Goal: Task Accomplishment & Management: Complete application form

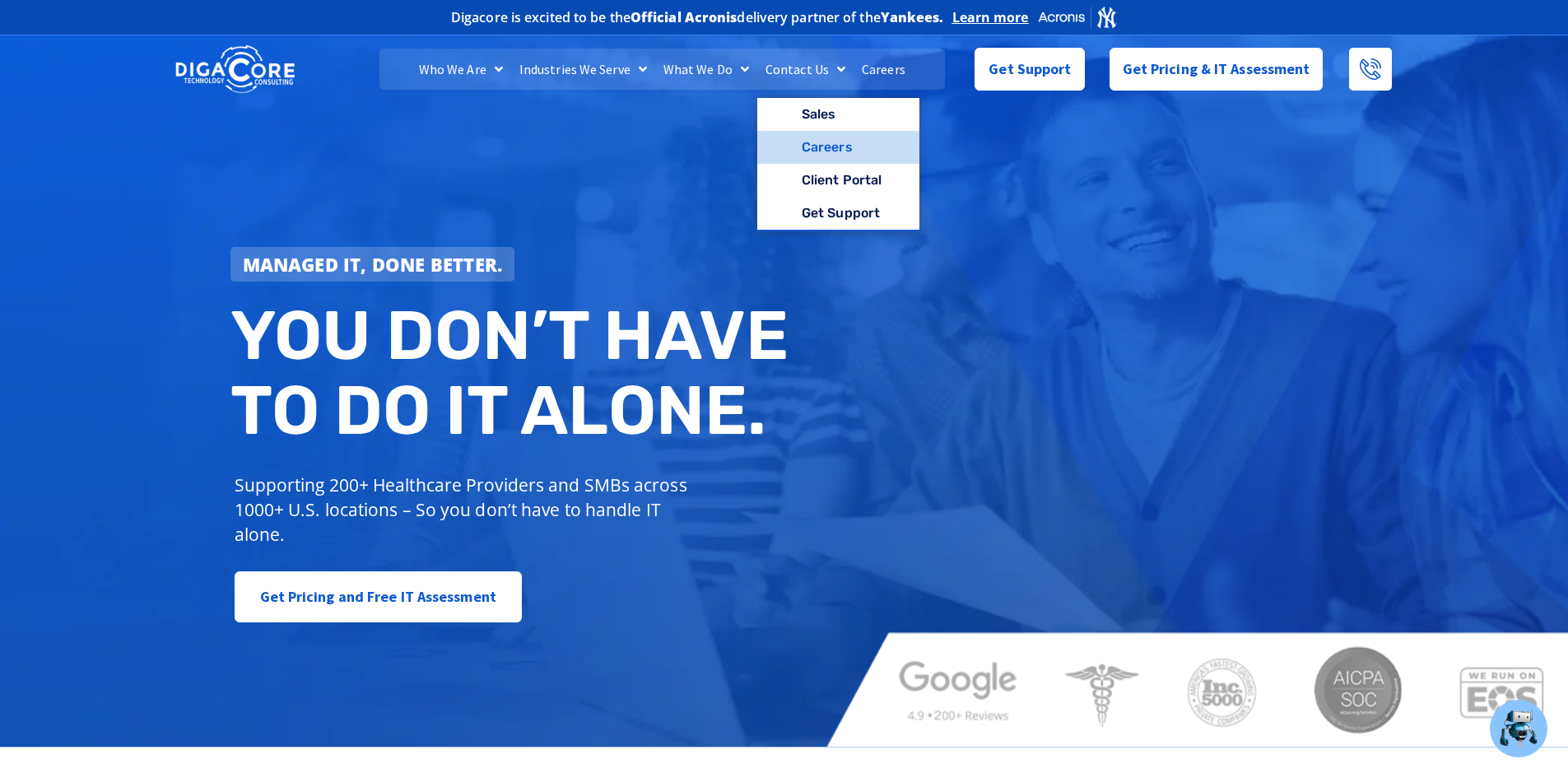
click at [840, 138] on link "Careers" at bounding box center [838, 147] width 162 height 33
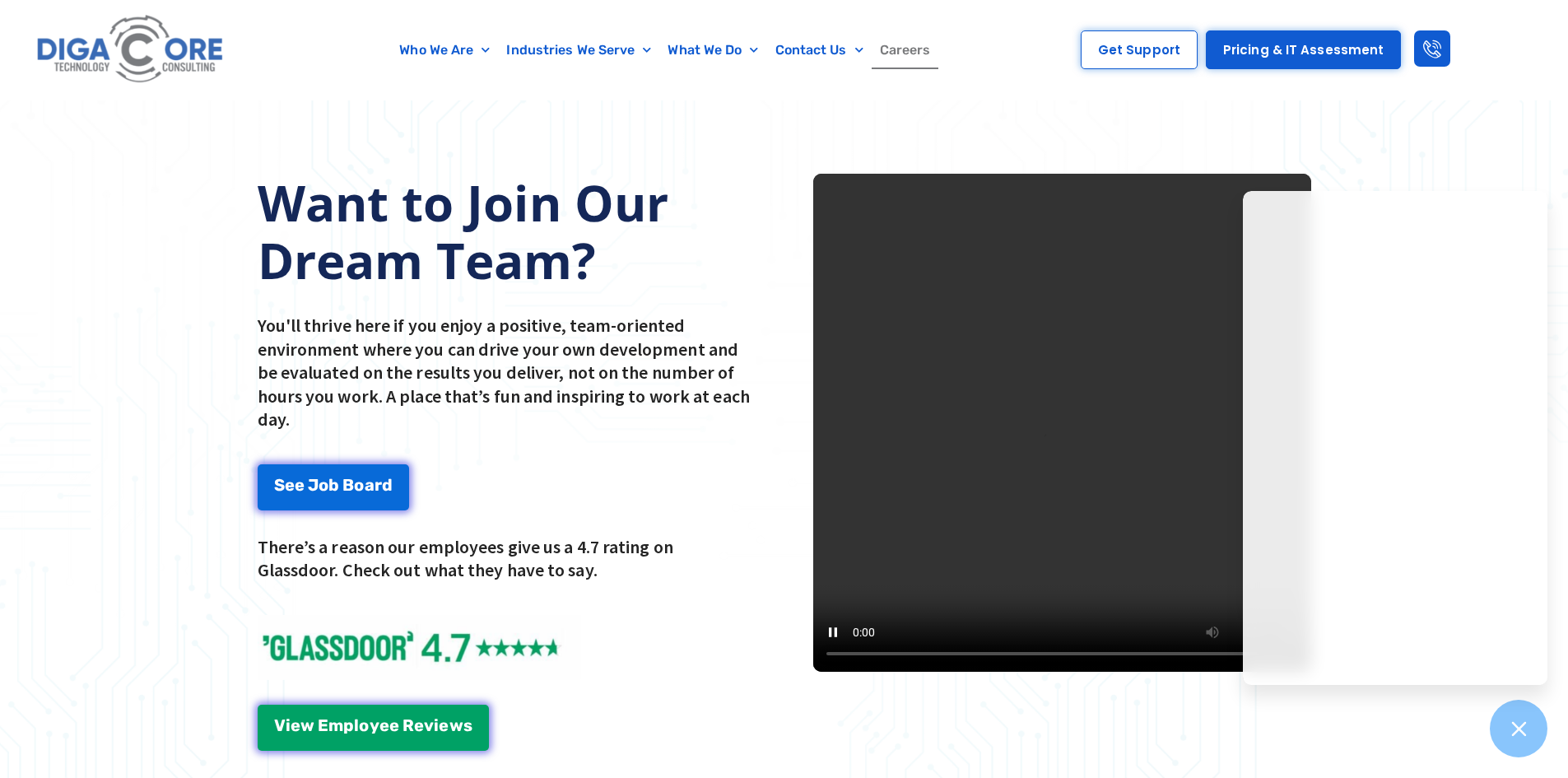
scroll to position [2304, 0]
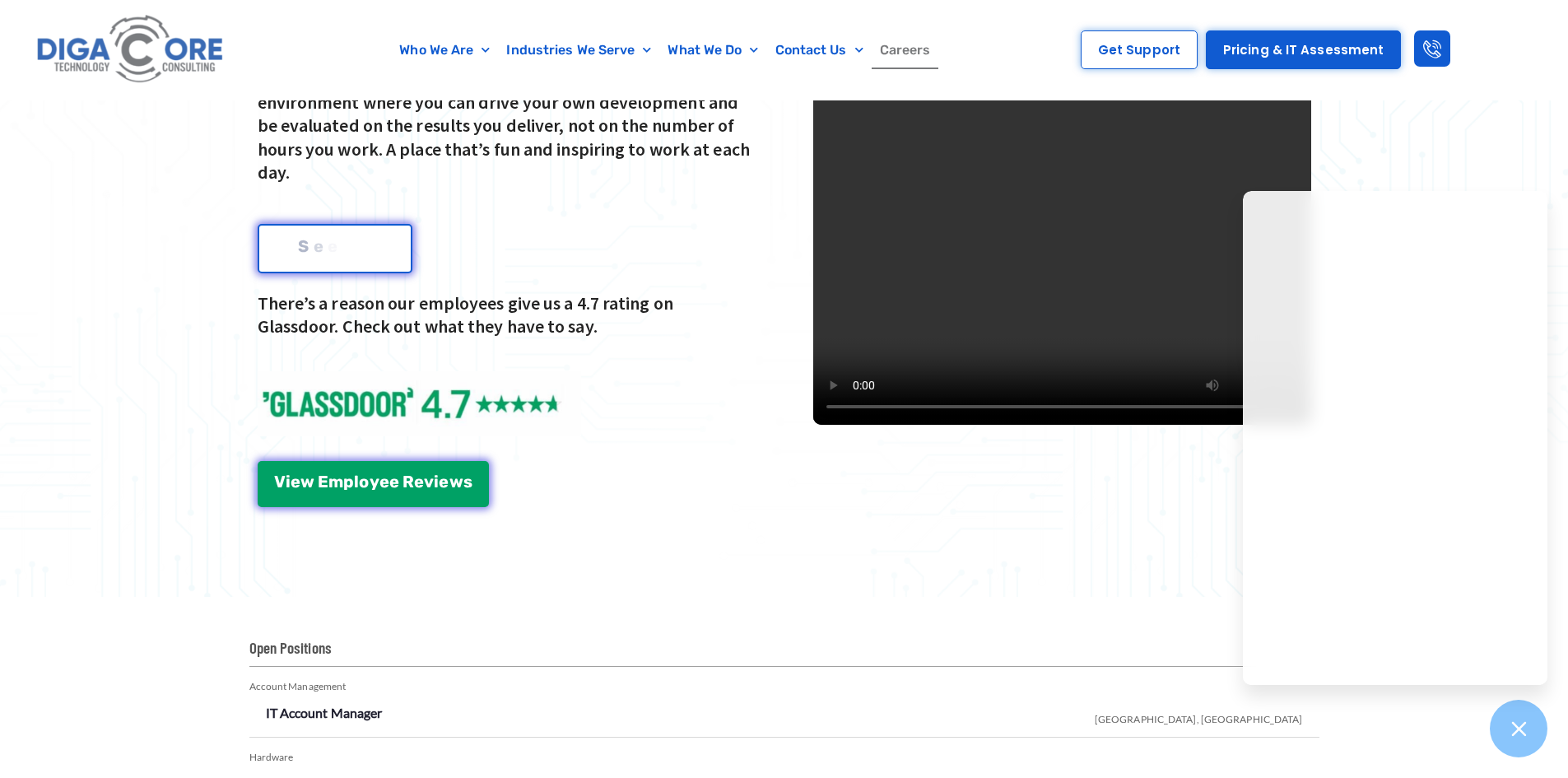
click at [367, 243] on div "S e e J o b B o a r d" at bounding box center [334, 245] width 118 height 17
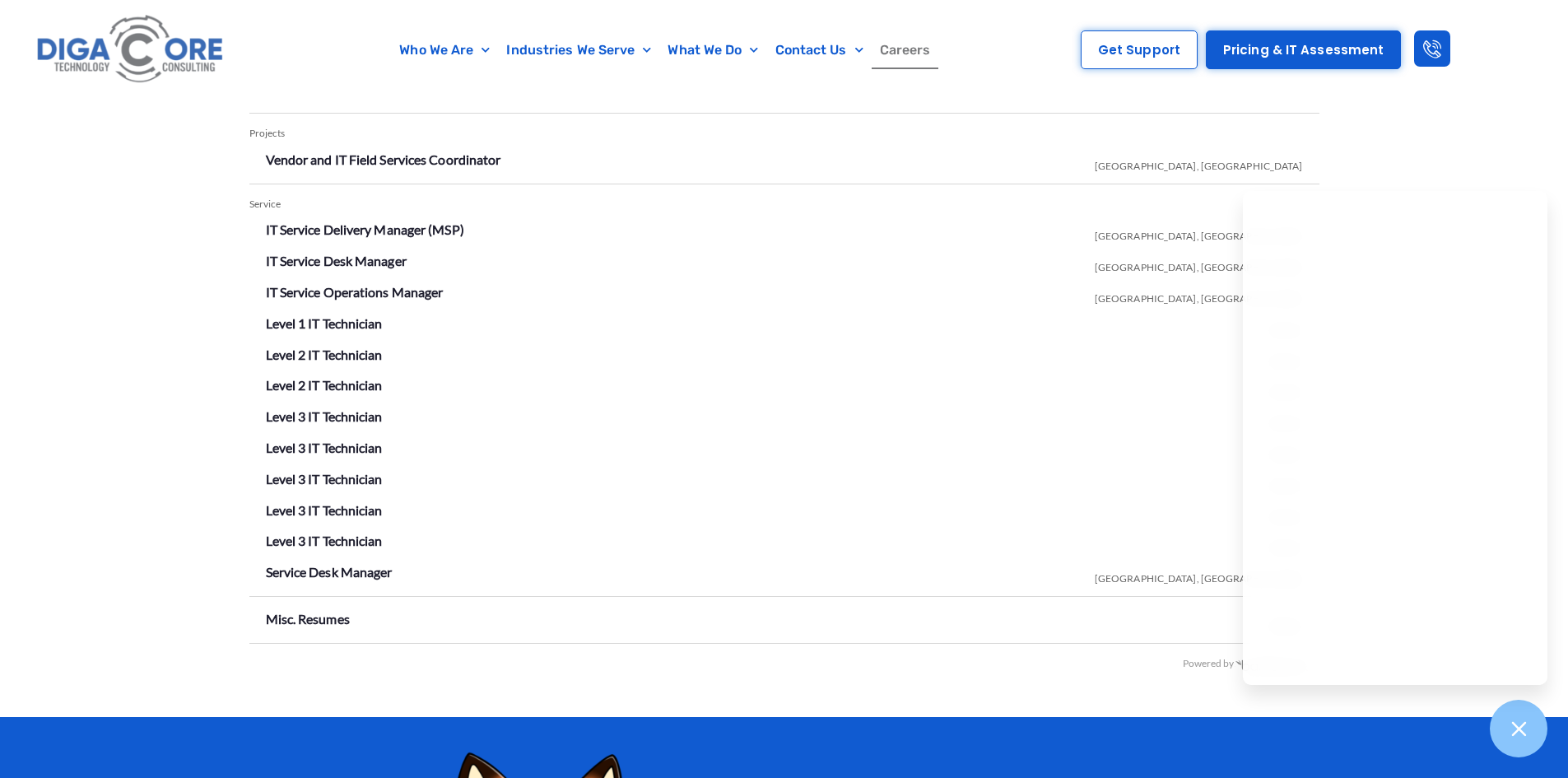
scroll to position [3148, 0]
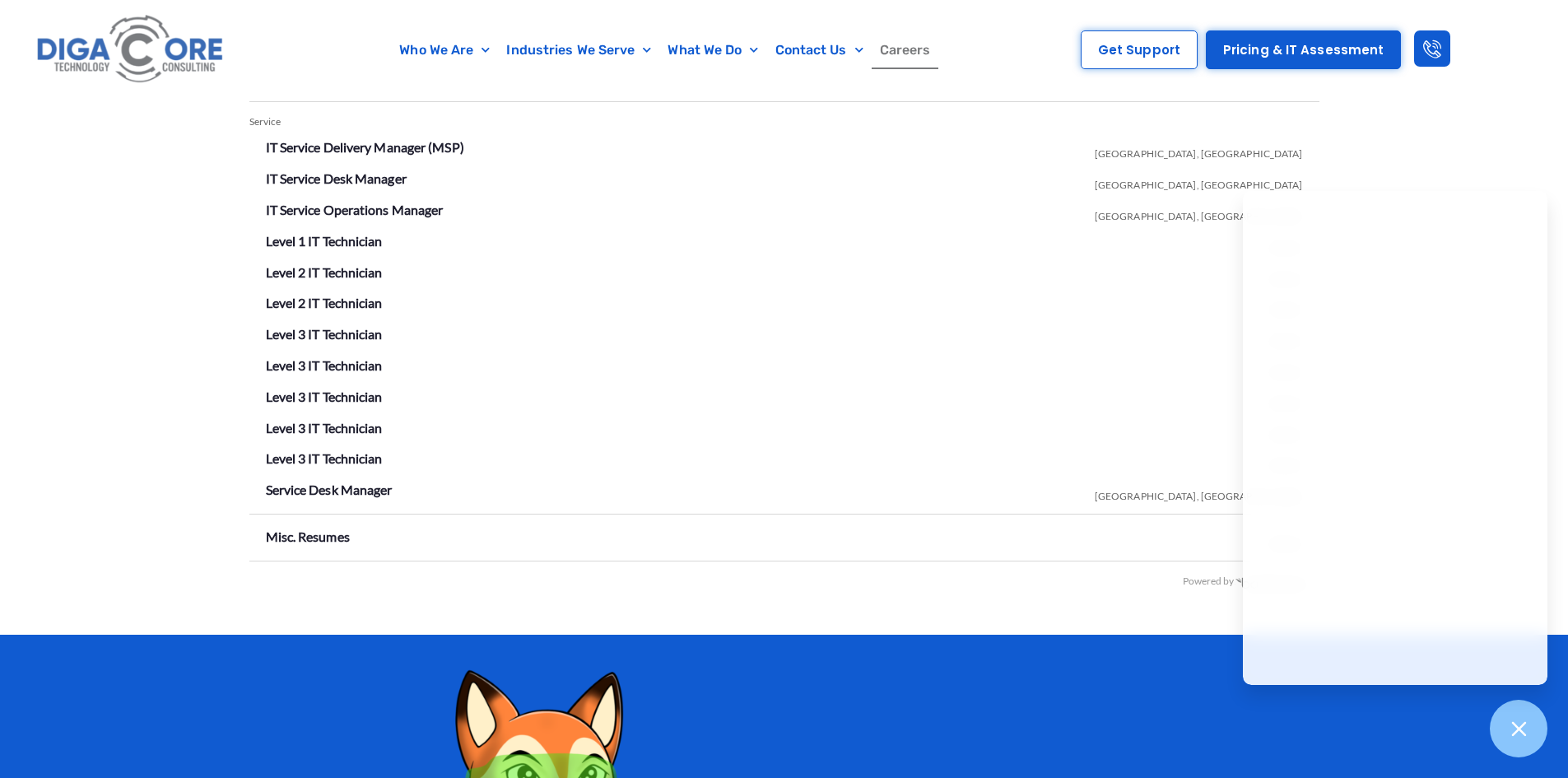
click at [574, 545] on li "Misc. Resumes Remote" at bounding box center [785, 538] width 1037 height 27
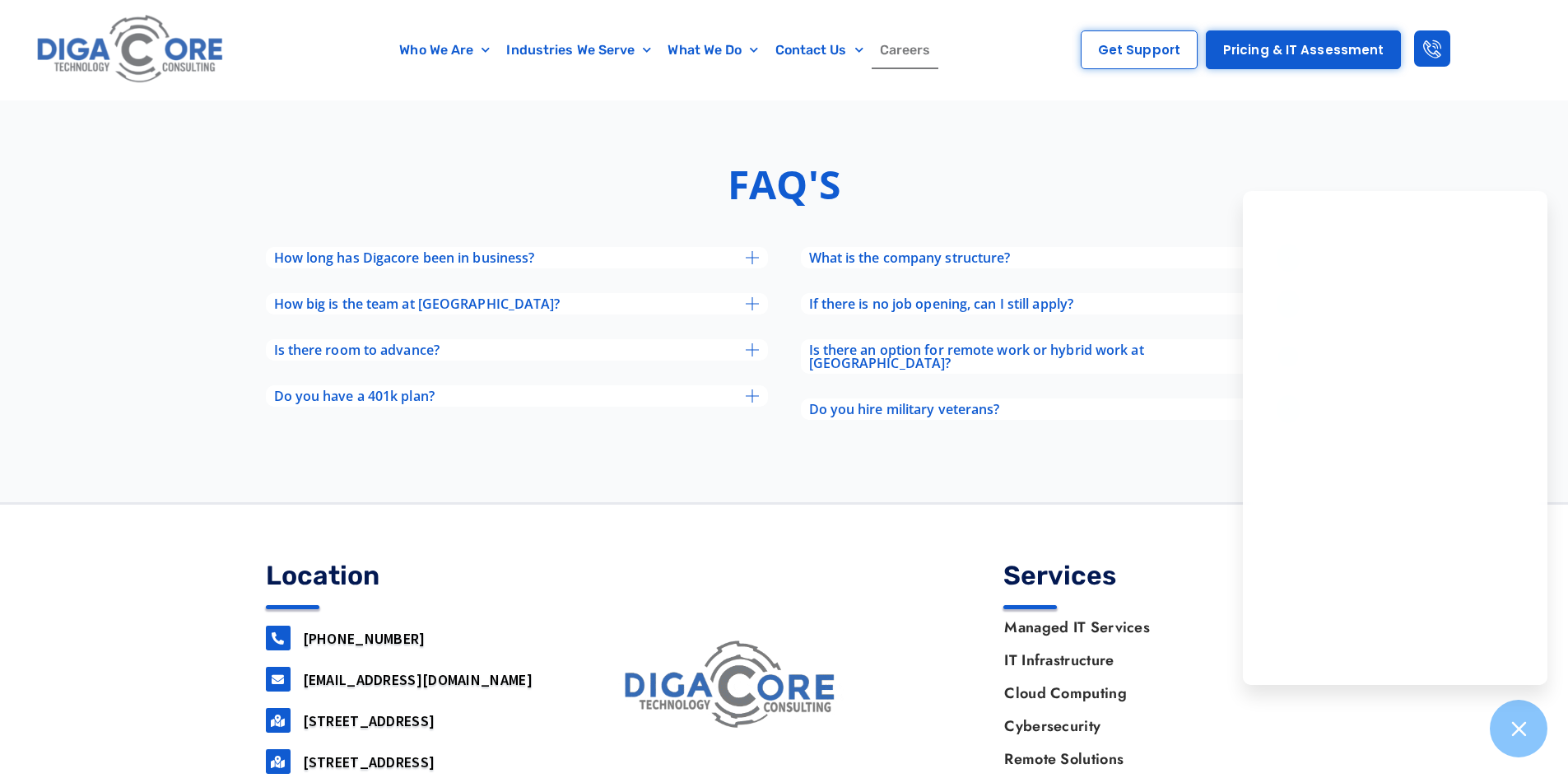
scroll to position [6617, 0]
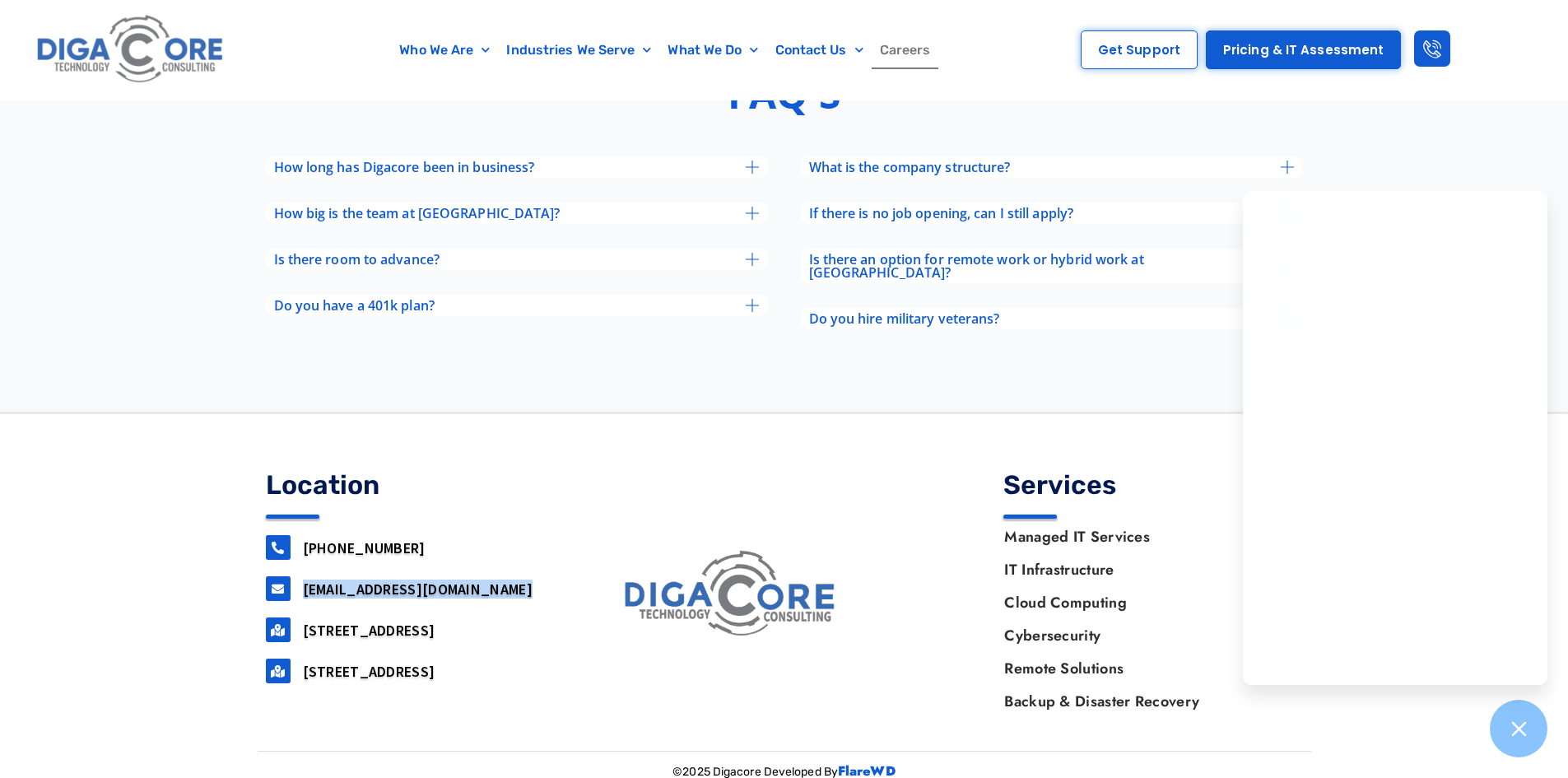
drag, startPoint x: 460, startPoint y: 576, endPoint x: 300, endPoint y: 571, distance: 160.1
click at [294, 576] on div "support@digacore.com" at bounding box center [415, 588] width 299 height 25
copy div "support@digacore.com"
